Goal: Information Seeking & Learning: Learn about a topic

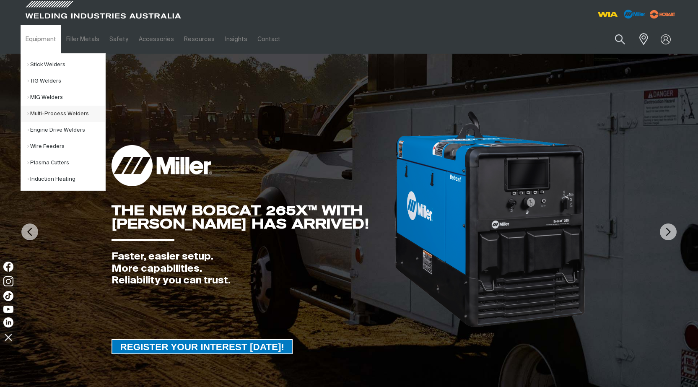
click at [45, 112] on link "Multi-Process Welders" at bounding box center [66, 114] width 78 height 16
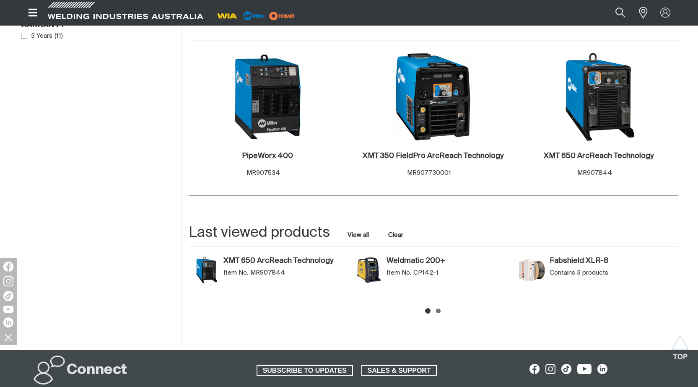
scroll to position [922, 0]
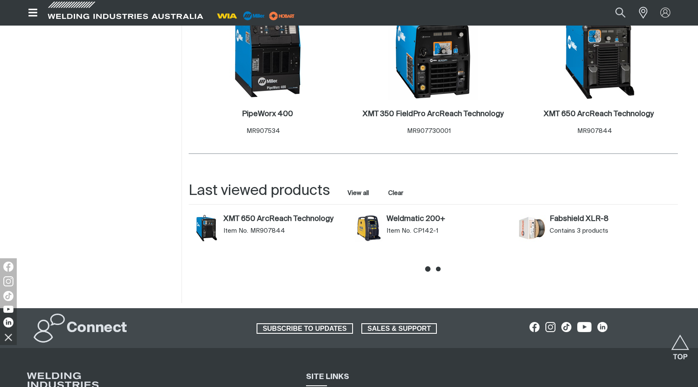
click at [437, 267] on icon at bounding box center [438, 269] width 5 height 5
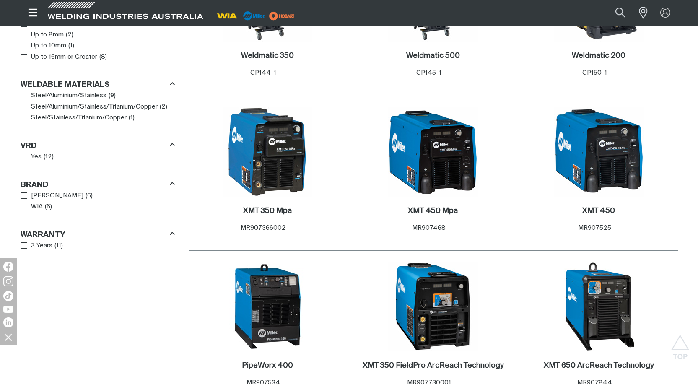
scroll to position [754, 0]
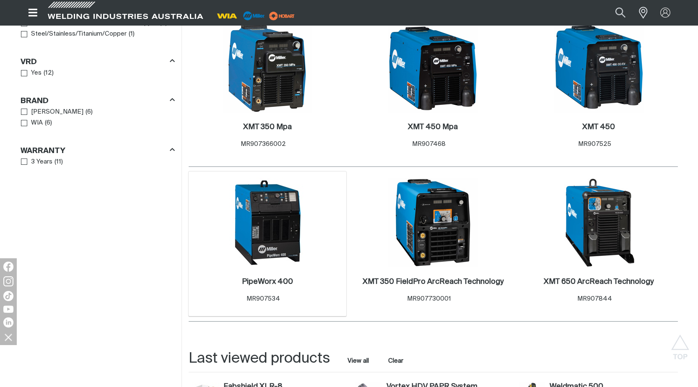
click at [262, 210] on img at bounding box center [268, 223] width 90 height 90
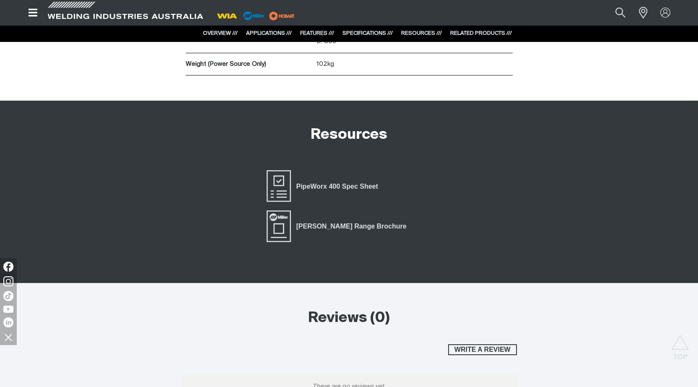
scroll to position [1593, 0]
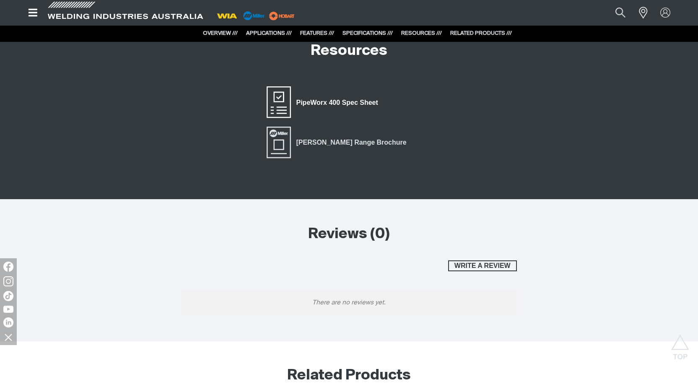
click at [280, 104] on span "PipeWorx 400 Spec Sheet" at bounding box center [278, 102] width 27 height 34
